Goal: Information Seeking & Learning: Learn about a topic

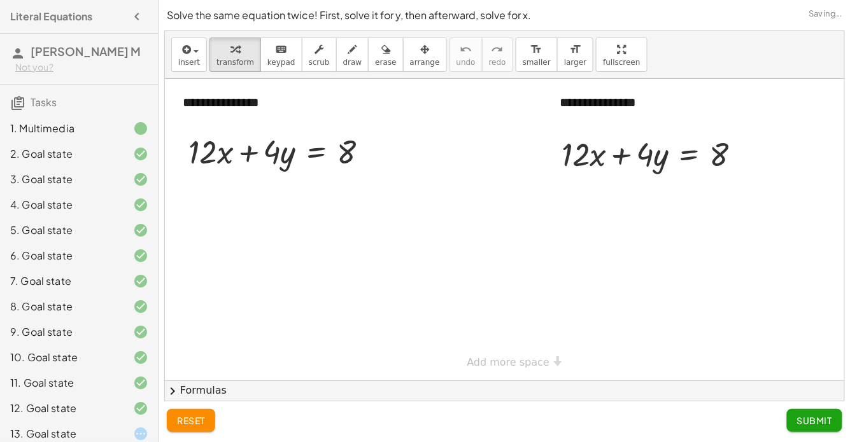
scroll to position [59, 0]
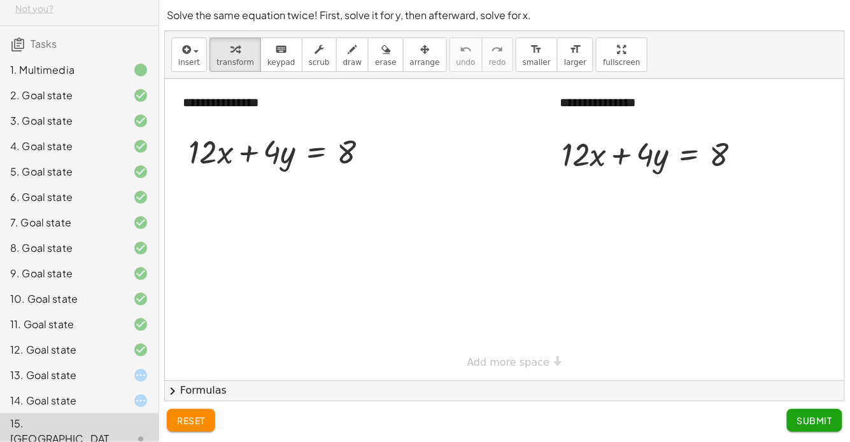
click at [135, 406] on icon at bounding box center [140, 400] width 15 height 15
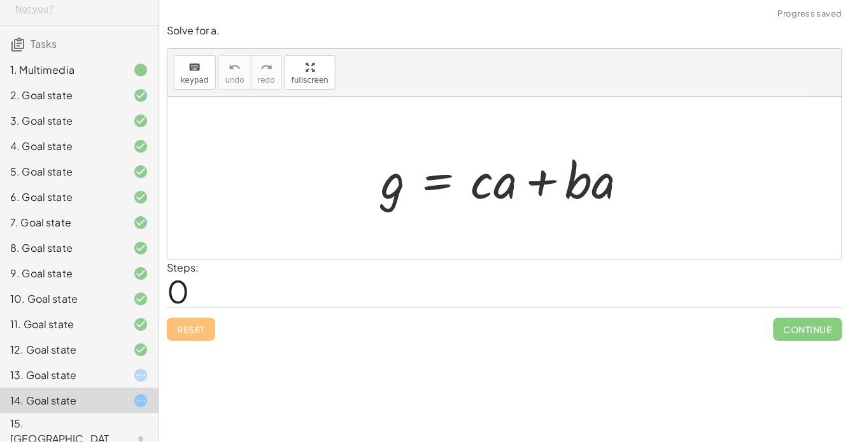
click at [120, 372] on div at bounding box center [131, 375] width 36 height 15
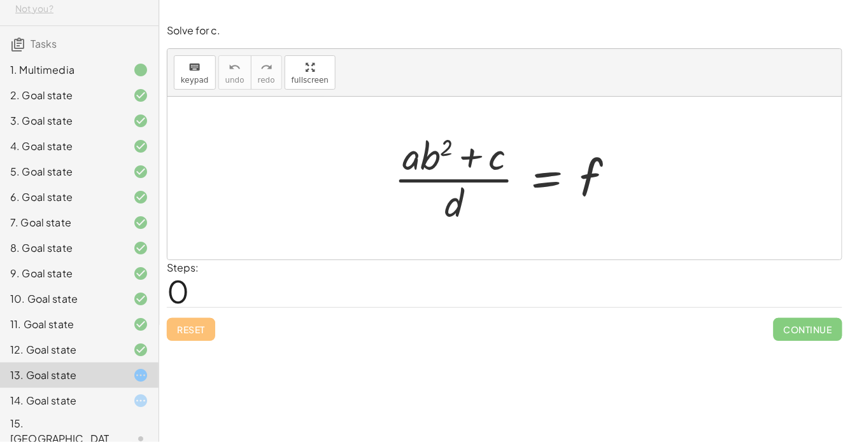
click at [545, 190] on div at bounding box center [510, 178] width 244 height 98
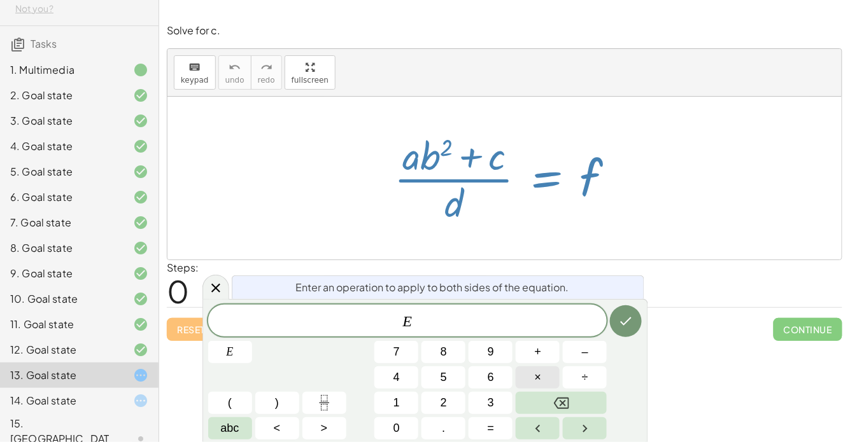
click at [523, 381] on button "×" at bounding box center [538, 378] width 44 height 22
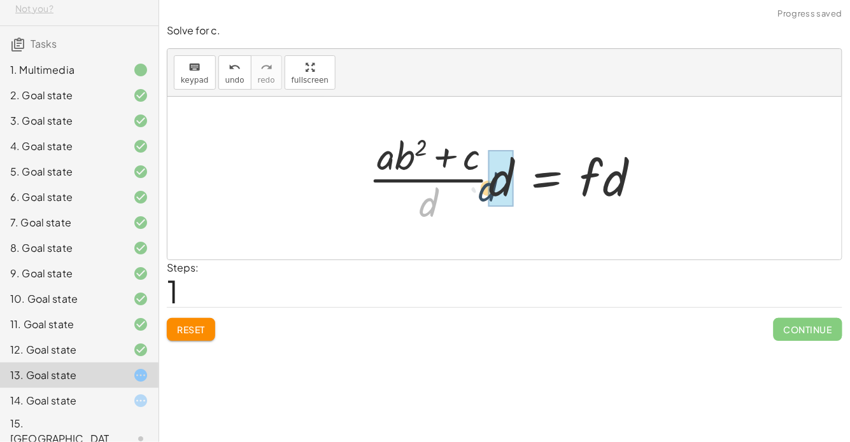
drag, startPoint x: 420, startPoint y: 209, endPoint x: 484, endPoint y: 193, distance: 65.6
click at [484, 193] on div at bounding box center [509, 178] width 295 height 98
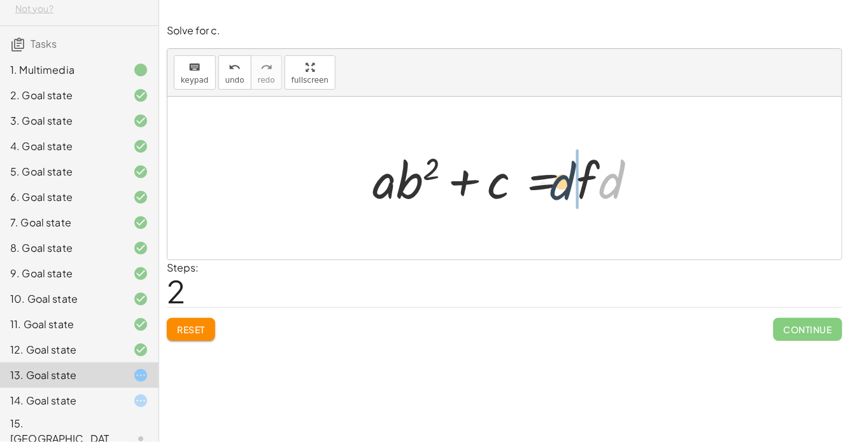
drag, startPoint x: 615, startPoint y: 187, endPoint x: 565, endPoint y: 188, distance: 50.3
click at [565, 188] on div at bounding box center [509, 179] width 287 height 66
drag, startPoint x: 579, startPoint y: 180, endPoint x: 641, endPoint y: 195, distance: 63.6
click at [641, 195] on div at bounding box center [509, 179] width 287 height 66
click at [548, 185] on div at bounding box center [509, 179] width 287 height 66
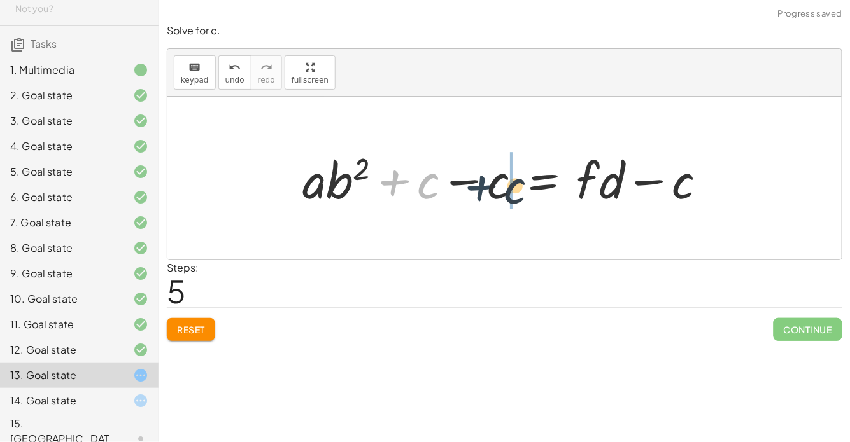
drag, startPoint x: 393, startPoint y: 187, endPoint x: 481, endPoint y: 192, distance: 88.0
click at [481, 192] on div at bounding box center [509, 179] width 427 height 66
drag, startPoint x: 402, startPoint y: 185, endPoint x: 475, endPoint y: 189, distance: 72.7
click at [475, 189] on div at bounding box center [509, 179] width 427 height 66
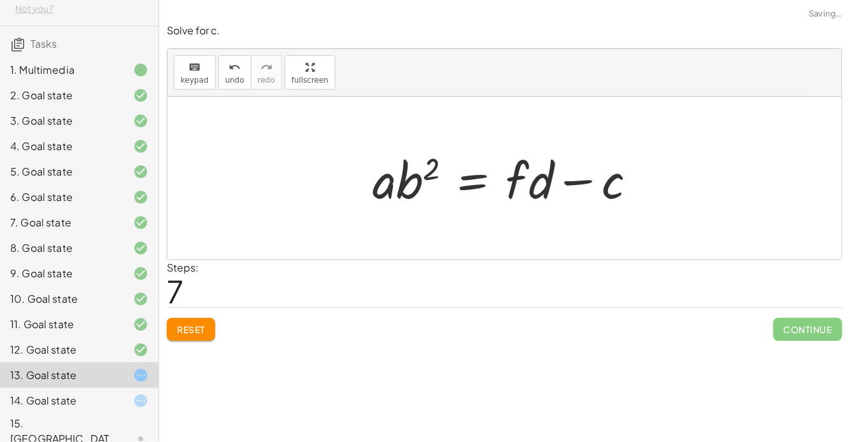
click at [400, 192] on div at bounding box center [509, 179] width 287 height 66
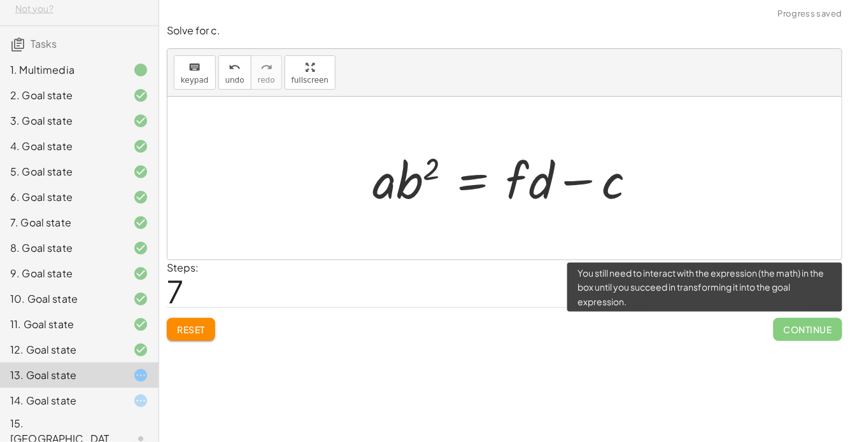
click at [798, 332] on span "Continue" at bounding box center [808, 329] width 69 height 23
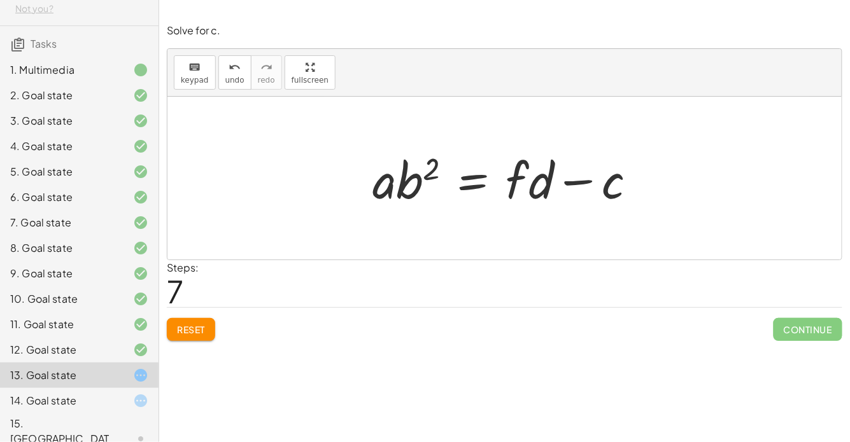
click at [201, 316] on div "Reset Continue" at bounding box center [504, 324] width 675 height 34
click at [208, 319] on button "Reset" at bounding box center [191, 329] width 48 height 23
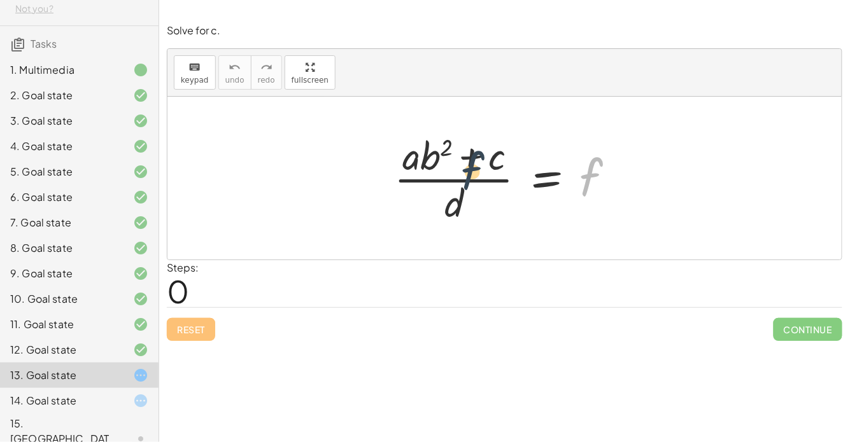
drag, startPoint x: 586, startPoint y: 179, endPoint x: 397, endPoint y: 174, distance: 189.8
click at [397, 174] on div at bounding box center [510, 178] width 244 height 98
click at [544, 174] on div at bounding box center [510, 178] width 244 height 98
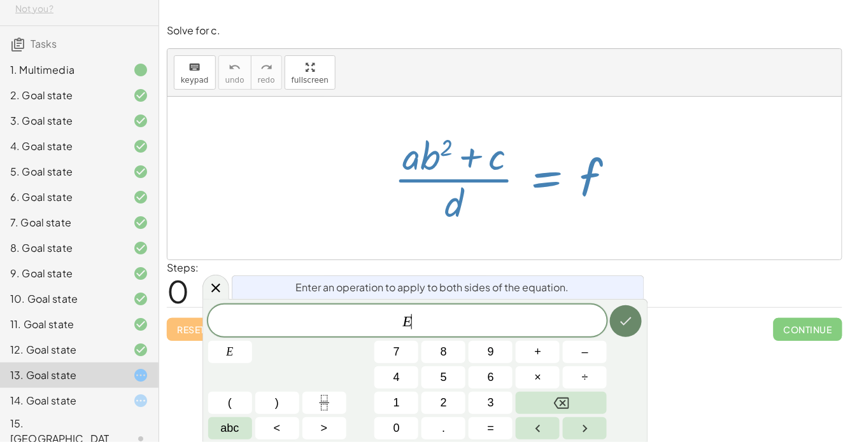
click at [618, 328] on icon "Done" at bounding box center [625, 321] width 15 height 15
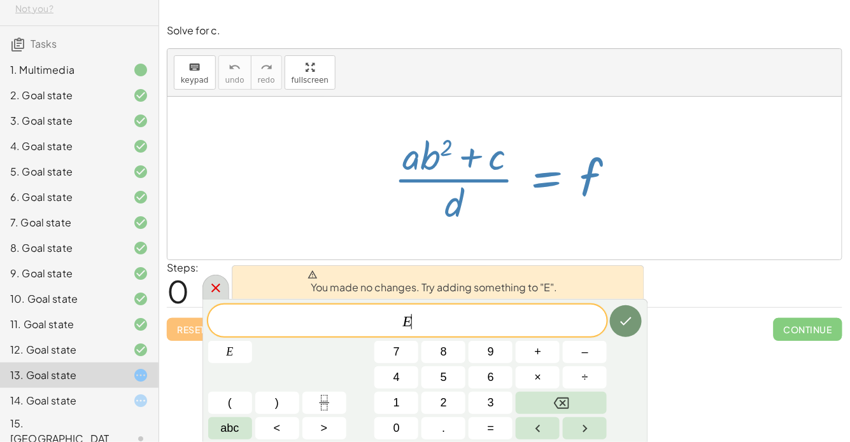
click at [217, 289] on icon at bounding box center [215, 288] width 15 height 15
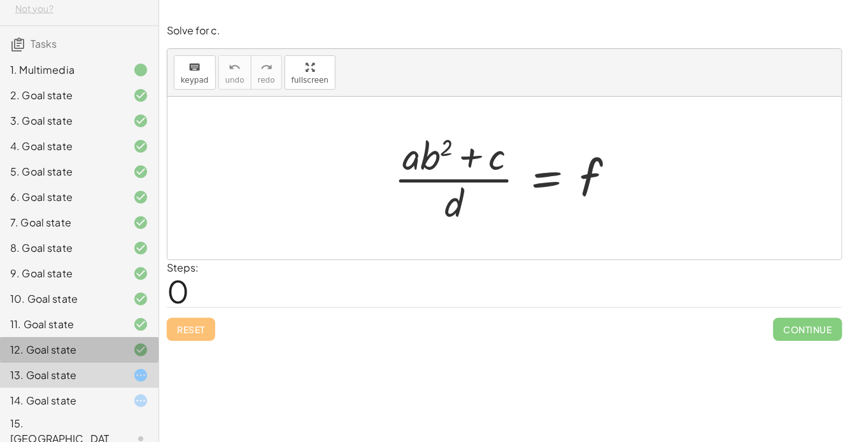
click at [81, 349] on div "12. Goal state" at bounding box center [61, 350] width 102 height 15
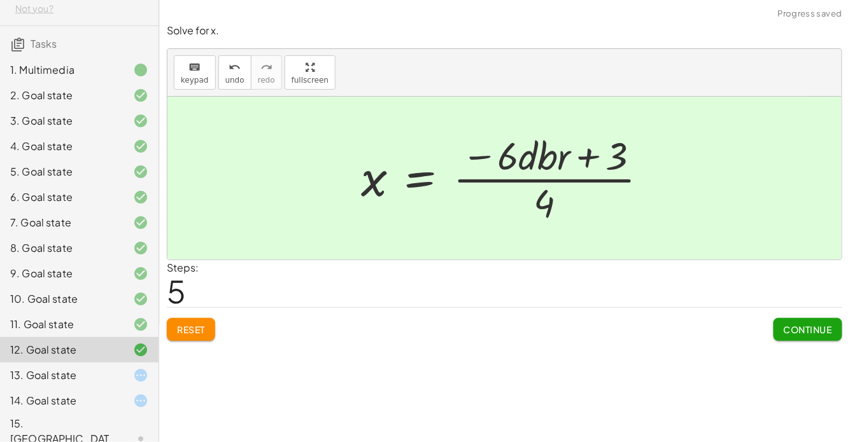
click at [90, 76] on div "1. Multimedia" at bounding box center [61, 69] width 102 height 15
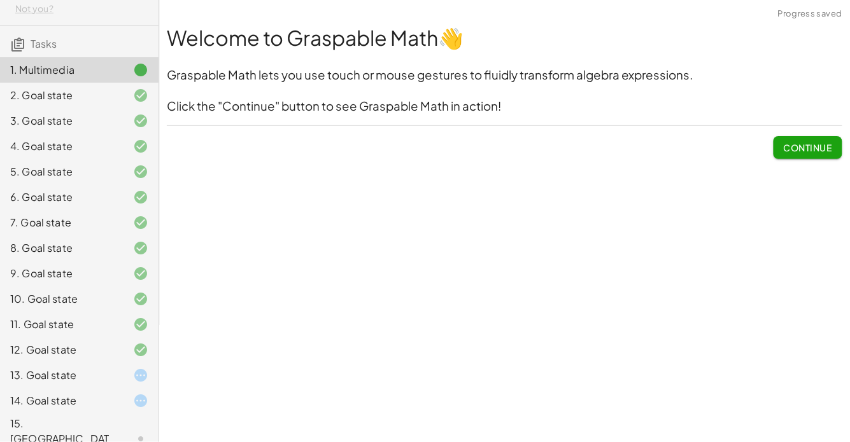
click at [781, 150] on button "Continue" at bounding box center [808, 147] width 69 height 23
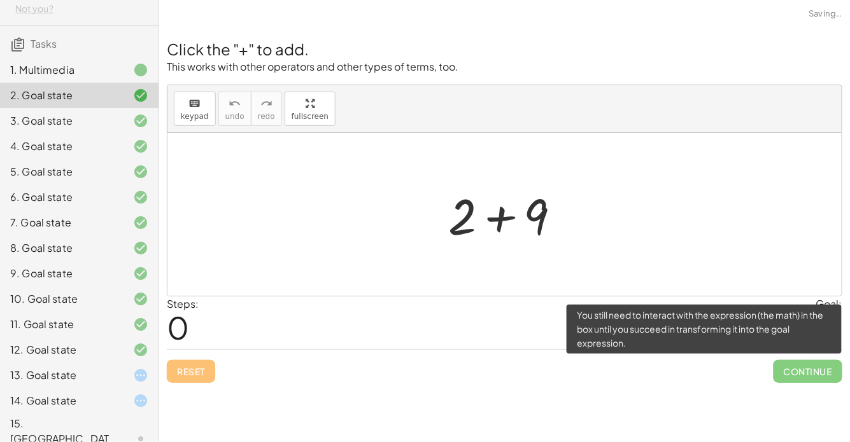
click at [805, 364] on span "Continue" at bounding box center [808, 371] width 69 height 23
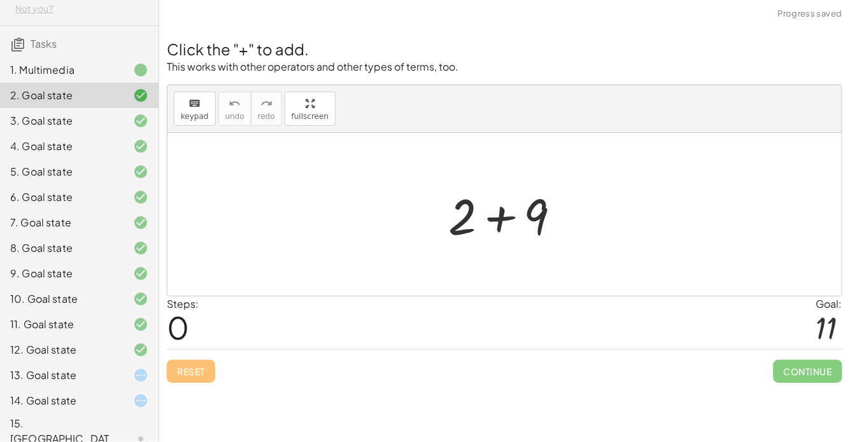
click at [488, 232] on div at bounding box center [510, 215] width 136 height 66
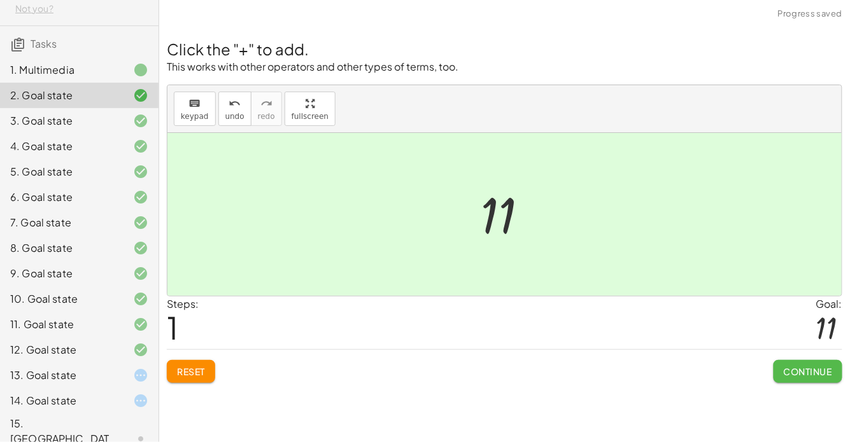
click at [798, 367] on span "Continue" at bounding box center [808, 371] width 48 height 11
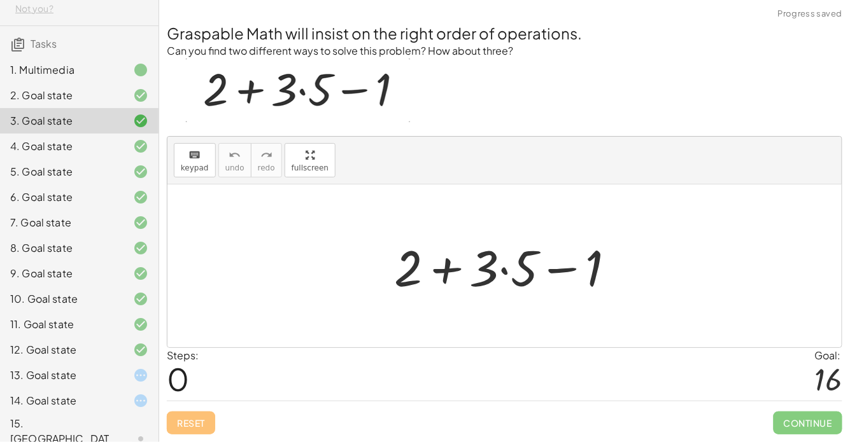
click at [490, 265] on div at bounding box center [510, 267] width 244 height 66
click at [502, 267] on div at bounding box center [510, 267] width 244 height 66
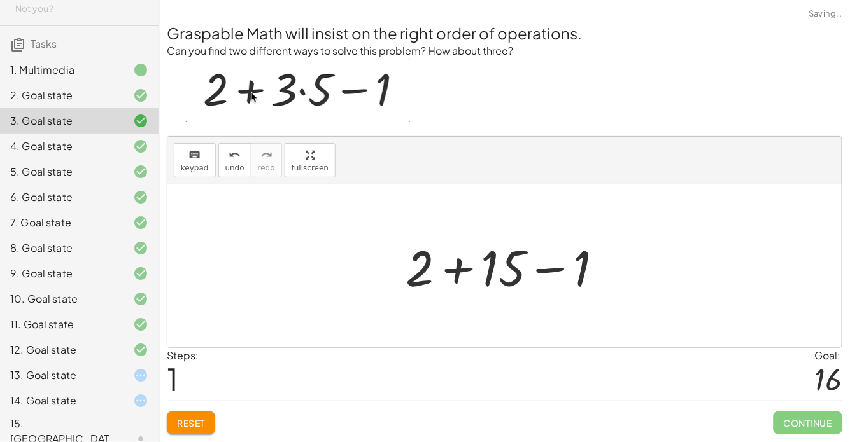
click at [460, 267] on div at bounding box center [509, 267] width 221 height 66
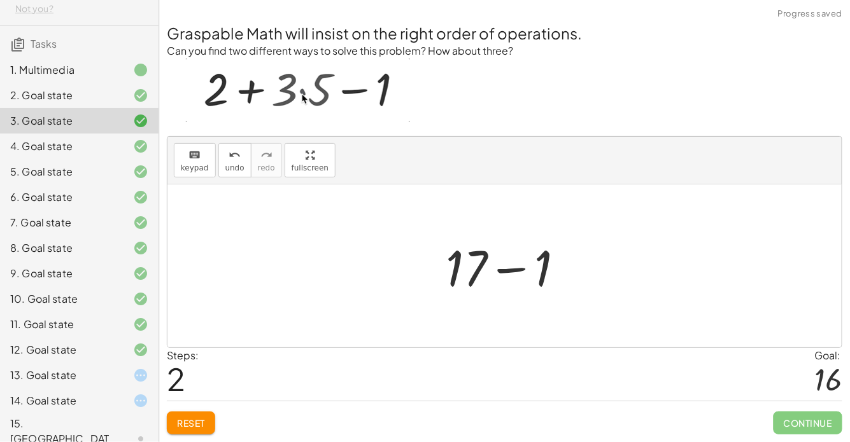
click at [515, 266] on div at bounding box center [509, 267] width 141 height 66
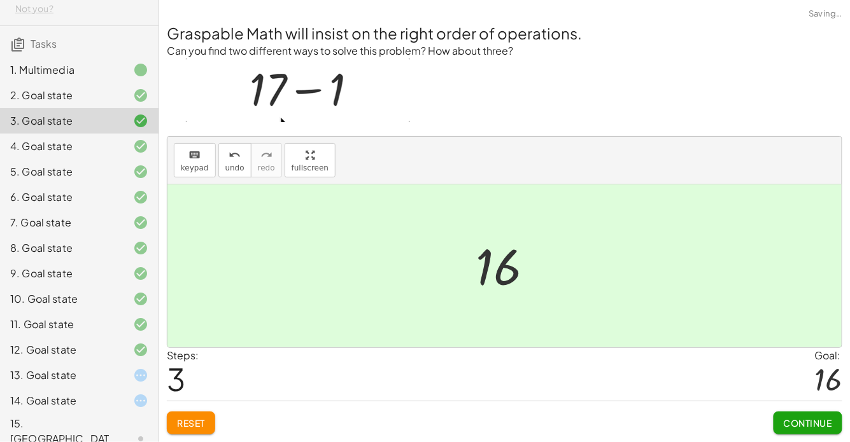
click at [782, 430] on button "Continue" at bounding box center [808, 423] width 69 height 23
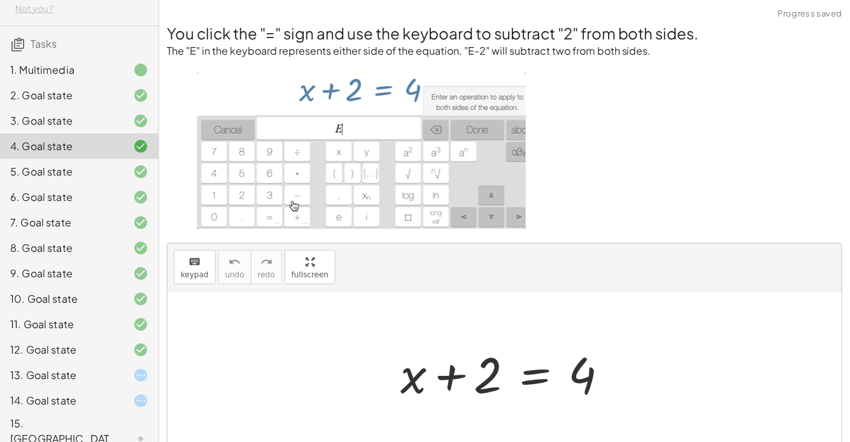
click at [129, 350] on div at bounding box center [131, 350] width 36 height 15
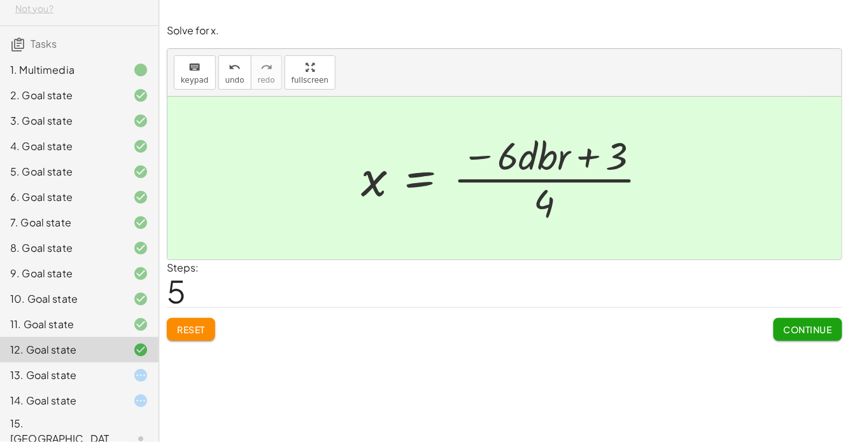
click at [74, 414] on div "13. Goal state" at bounding box center [79, 439] width 159 height 51
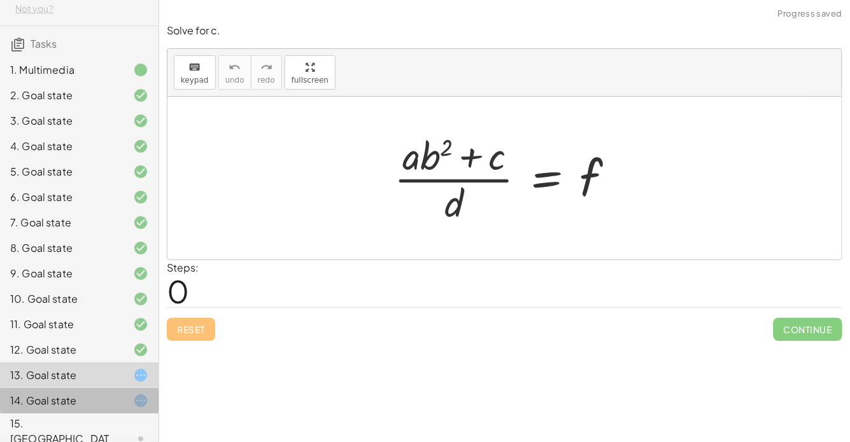
click at [117, 391] on div "14. Goal state" at bounding box center [79, 400] width 159 height 25
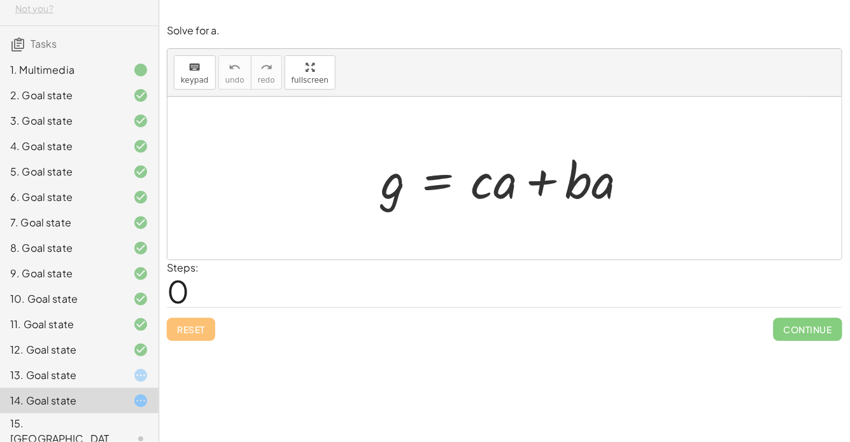
click at [102, 246] on div "8. Goal state" at bounding box center [61, 248] width 102 height 15
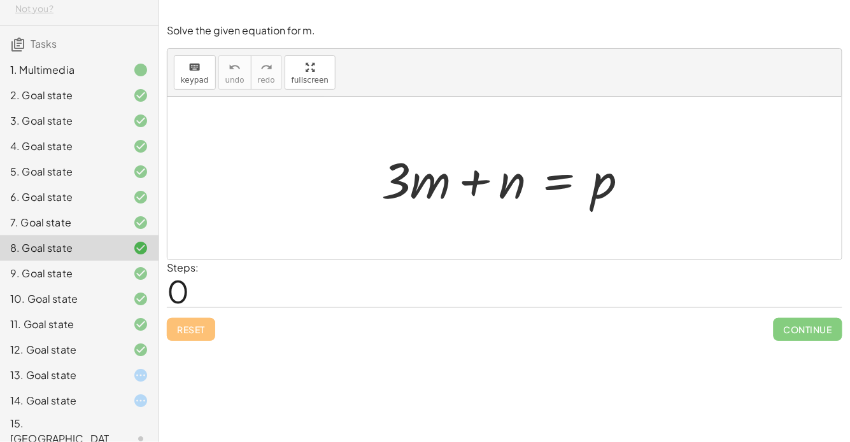
click at [560, 188] on div at bounding box center [510, 179] width 270 height 66
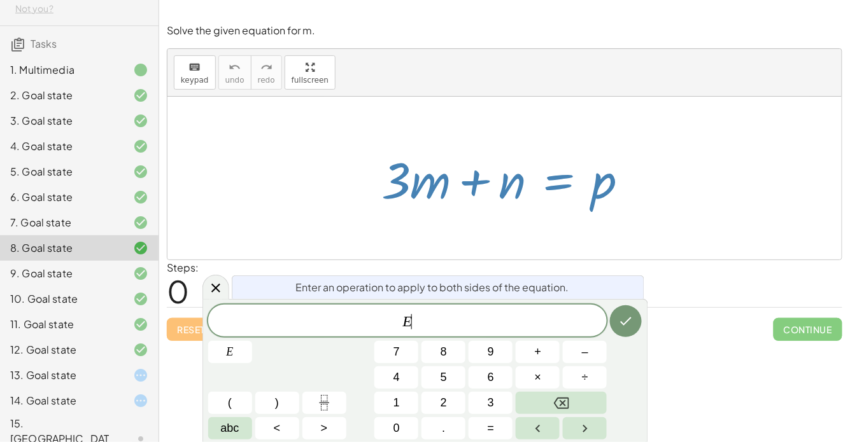
click at [560, 188] on div at bounding box center [510, 179] width 270 height 66
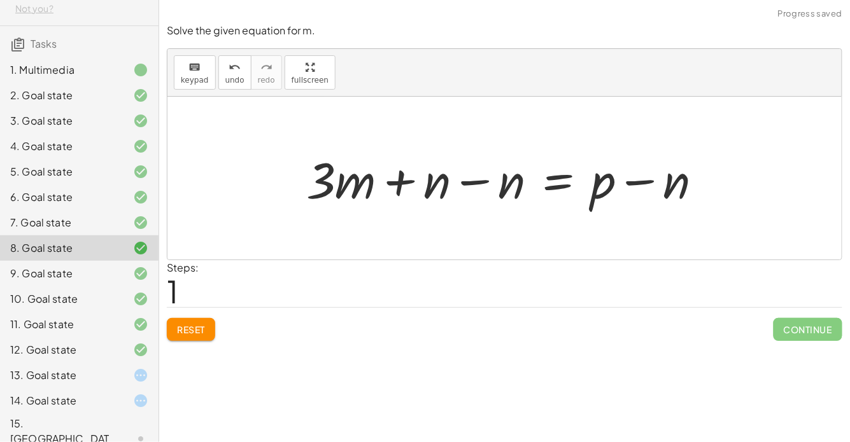
click at [474, 176] on div at bounding box center [509, 179] width 419 height 66
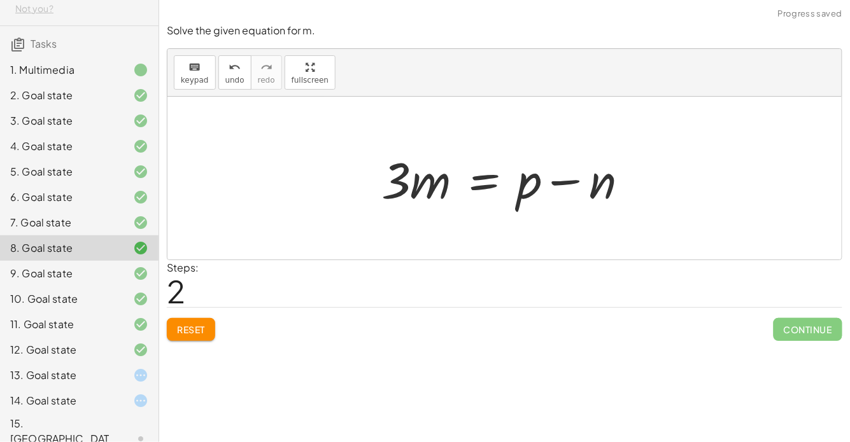
click at [479, 188] on div at bounding box center [510, 179] width 270 height 66
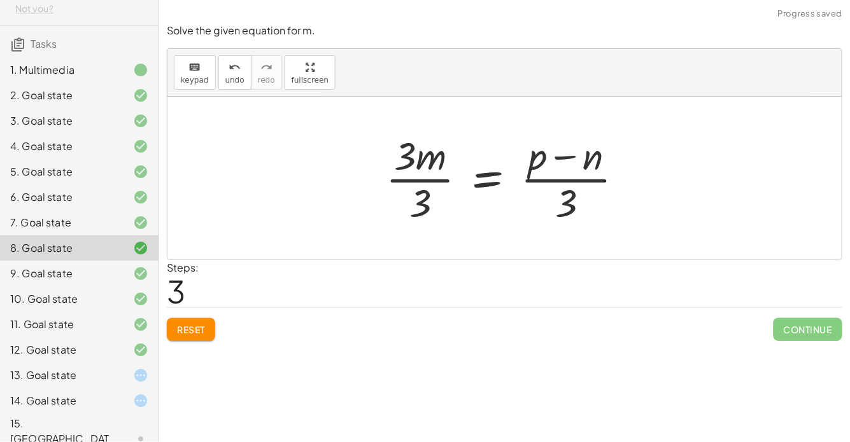
click at [407, 179] on div at bounding box center [509, 178] width 260 height 98
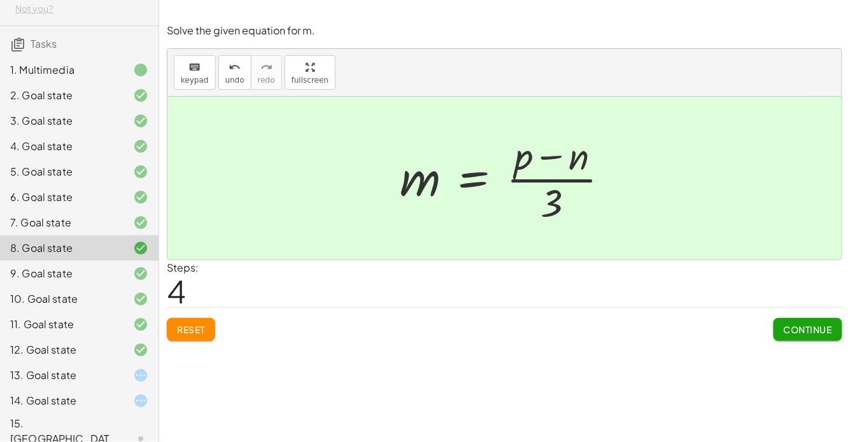
click at [555, 178] on div at bounding box center [509, 178] width 232 height 98
